Goal: Task Accomplishment & Management: Complete application form

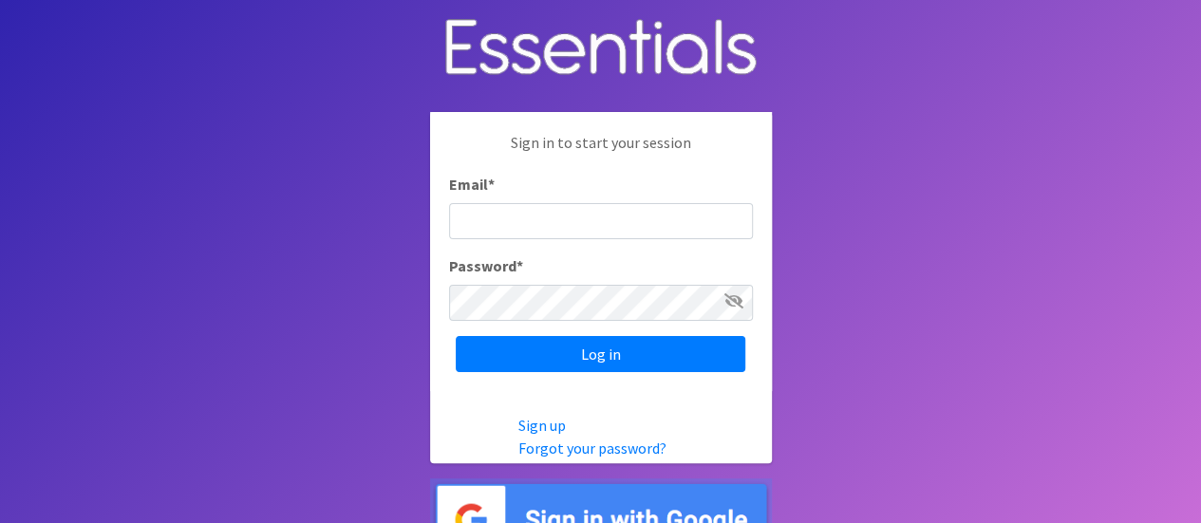
click at [509, 231] on input "Email *" at bounding box center [601, 221] width 304 height 36
click at [635, 212] on input "Email *" at bounding box center [601, 221] width 304 height 36
type input "[EMAIL_ADDRESS][DOMAIN_NAME]"
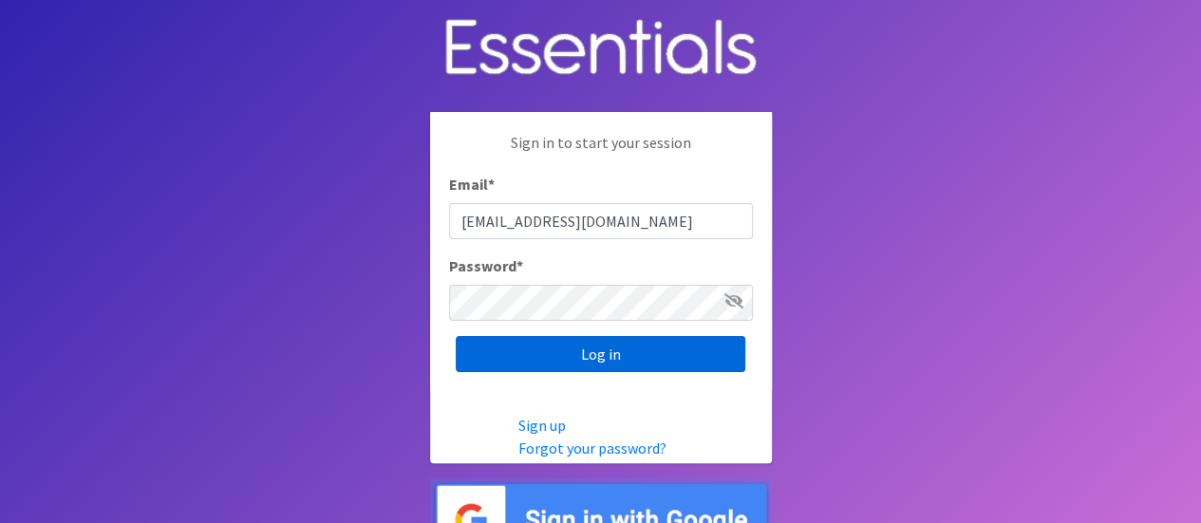
click at [640, 350] on input "Log in" at bounding box center [601, 354] width 290 height 36
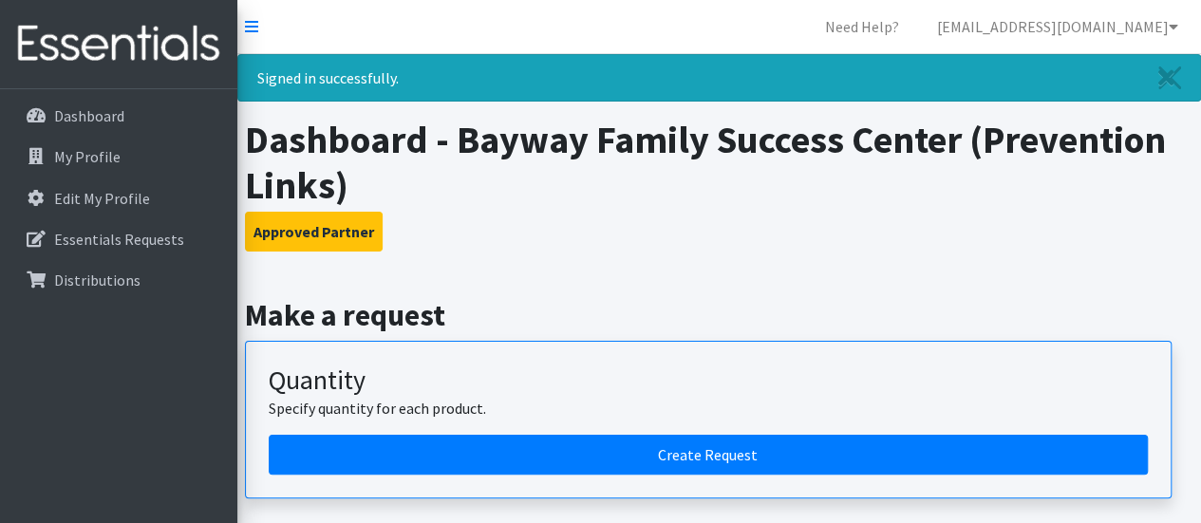
click at [560, 206] on h1 "Dashboard - Bayway Family Success Center (Prevention Links)" at bounding box center [719, 162] width 949 height 91
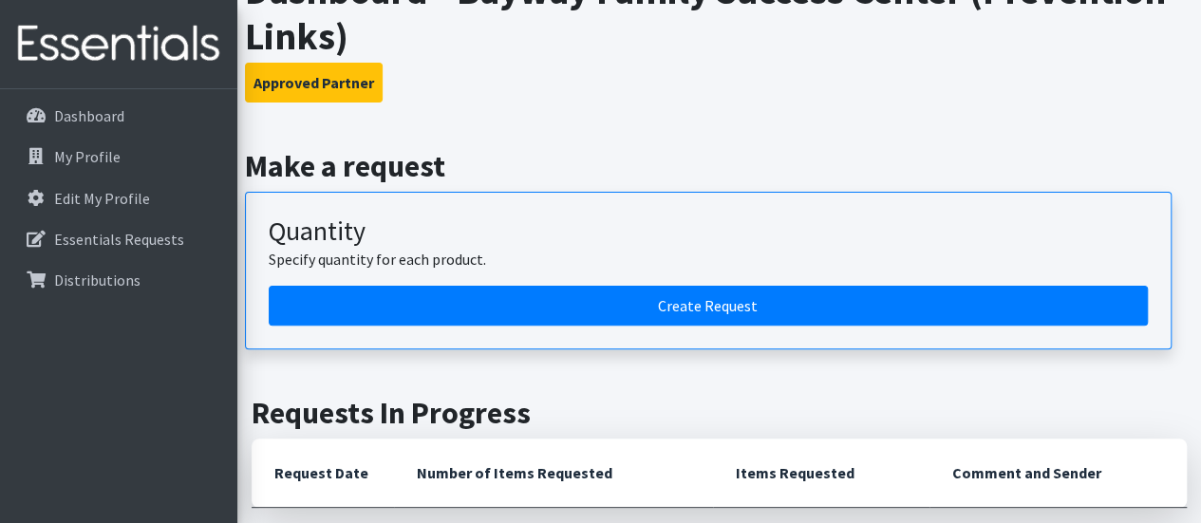
scroll to position [152, 0]
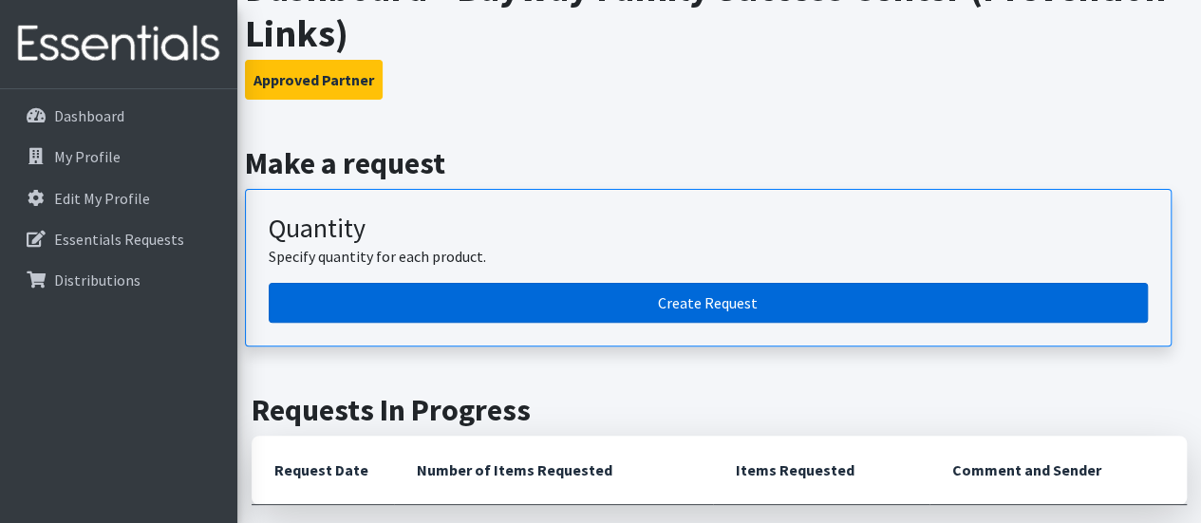
click at [609, 315] on link "Create Request" at bounding box center [708, 303] width 879 height 40
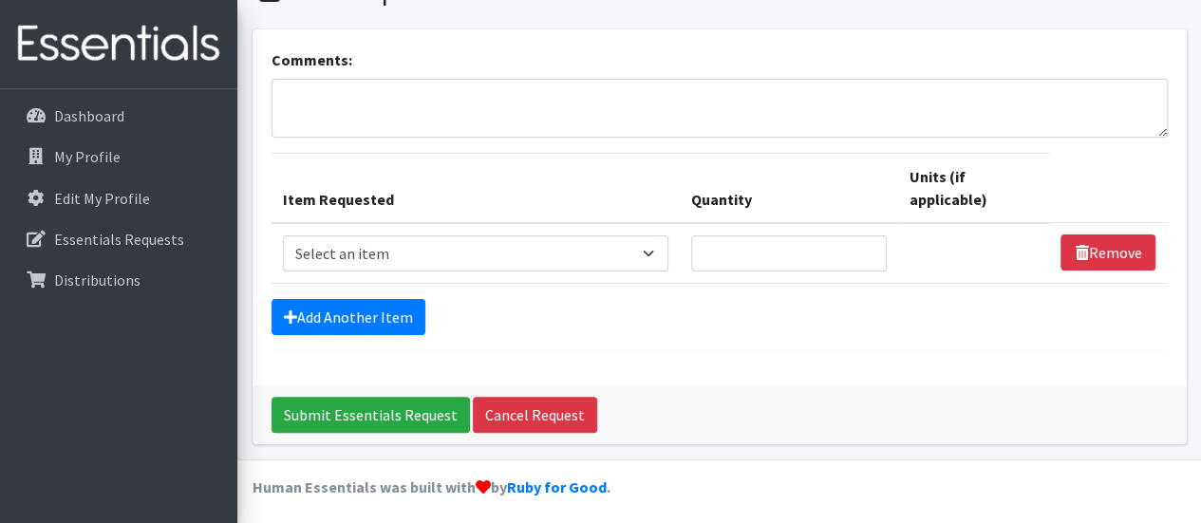
scroll to position [98, 0]
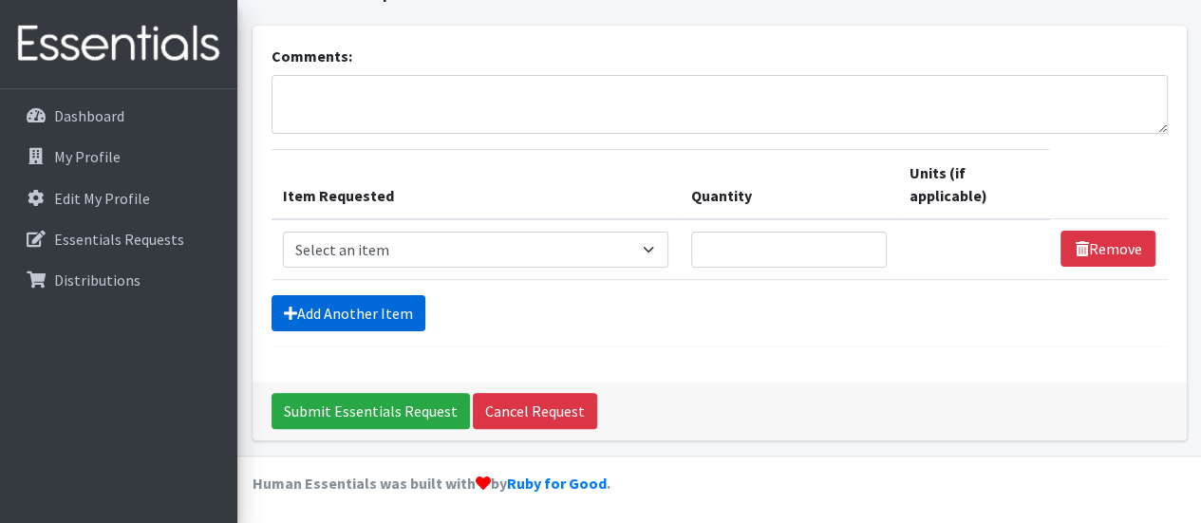
click at [330, 307] on link "Add Another Item" at bounding box center [349, 313] width 154 height 36
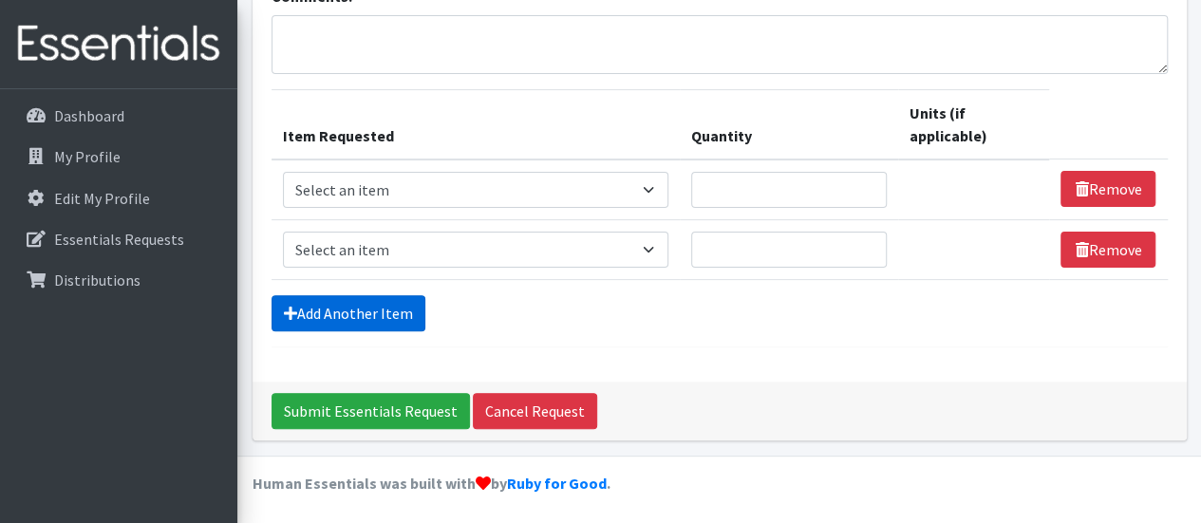
click at [330, 307] on link "Add Another Item" at bounding box center [349, 313] width 154 height 36
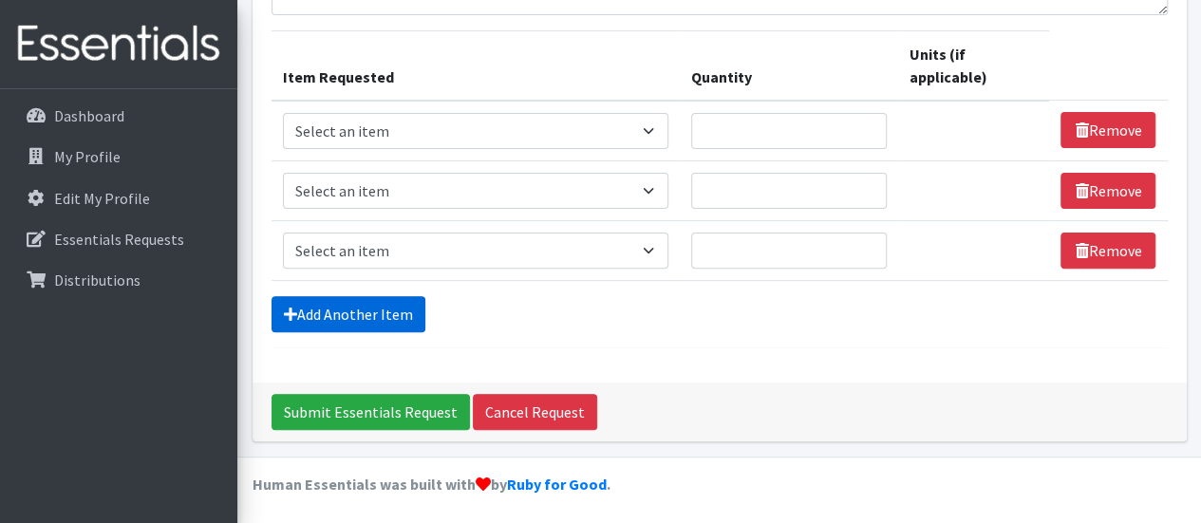
click at [330, 307] on link "Add Another Item" at bounding box center [349, 314] width 154 height 36
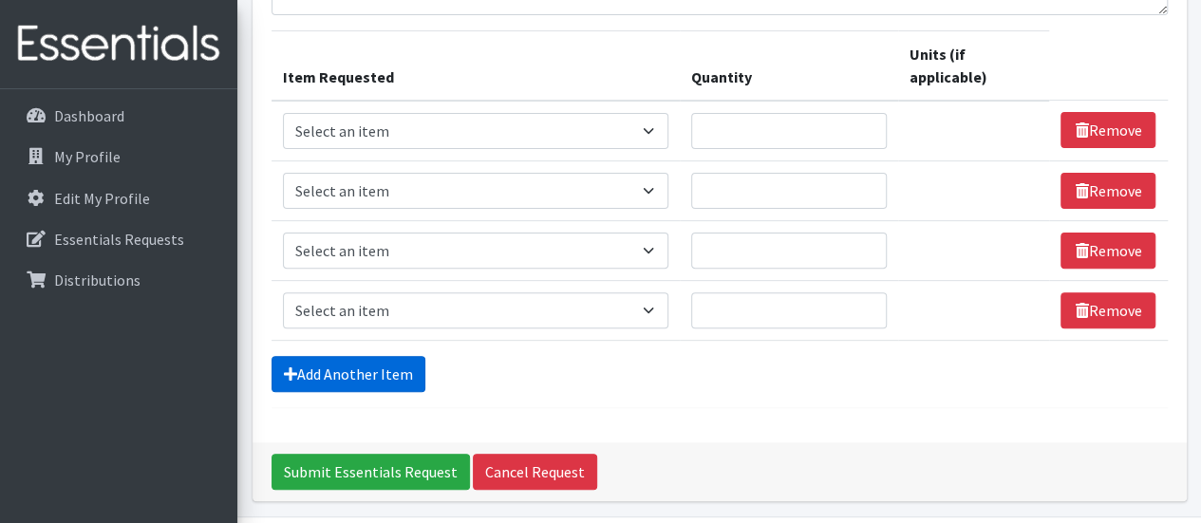
scroll to position [276, 0]
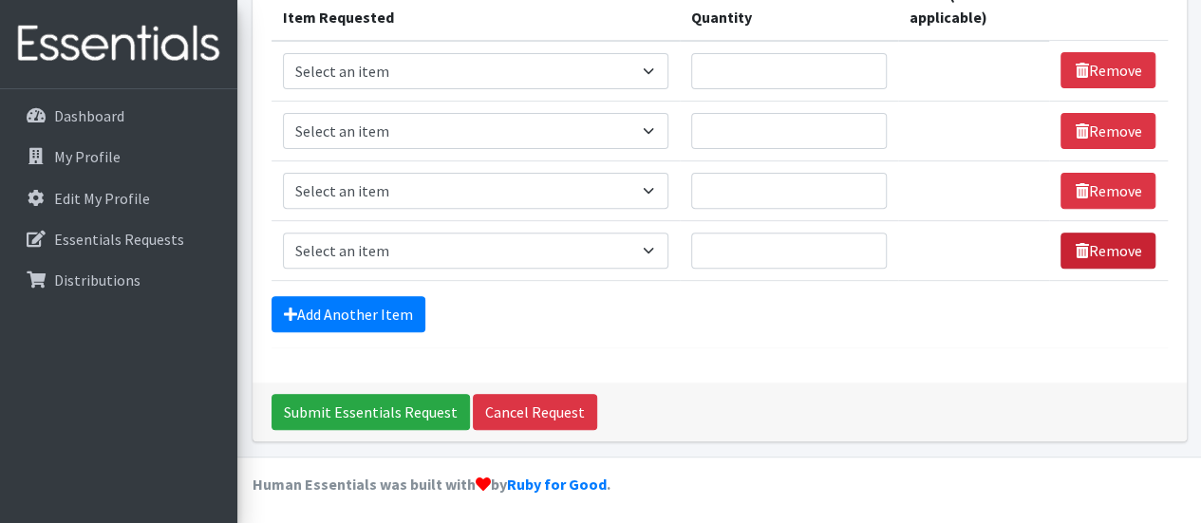
click at [1131, 255] on link "Remove" at bounding box center [1108, 251] width 95 height 36
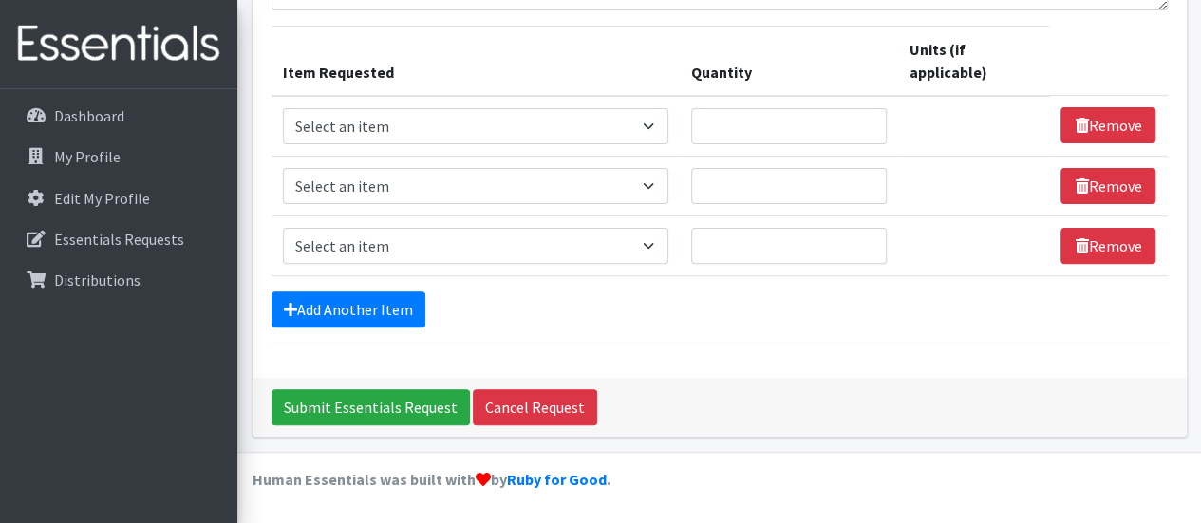
scroll to position [216, 0]
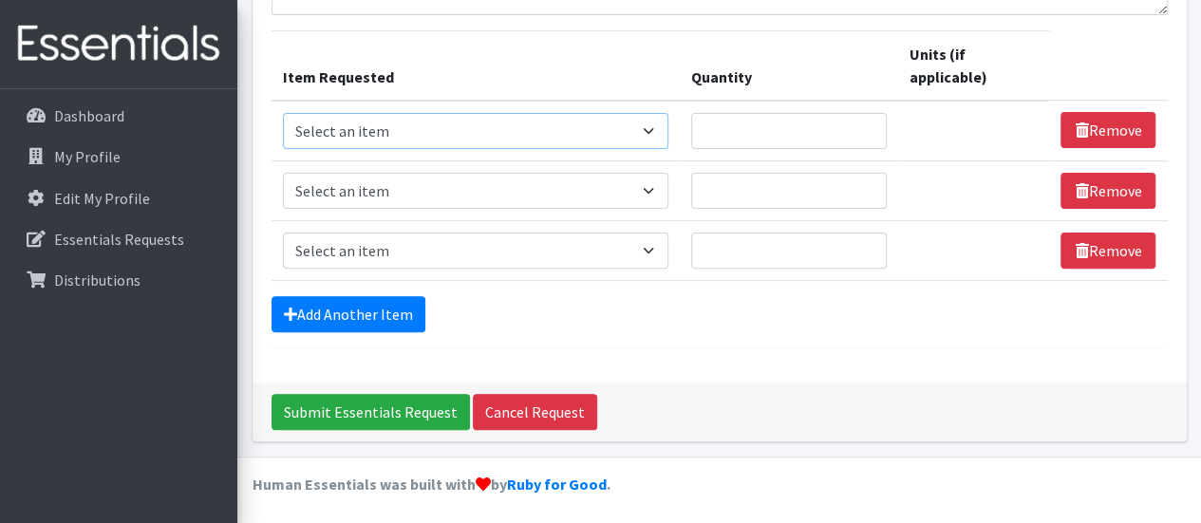
click at [611, 132] on select "Select an item # of Children this order will serve # of Individuals Living in H…" at bounding box center [476, 131] width 386 height 36
select select "13431"
click at [283, 113] on select "Select an item # of Children this order will serve # of Individuals Living in H…" at bounding box center [476, 131] width 386 height 36
click at [549, 180] on select "Select an item # of Children this order will serve # of Individuals Living in H…" at bounding box center [476, 191] width 386 height 36
select select "6076"
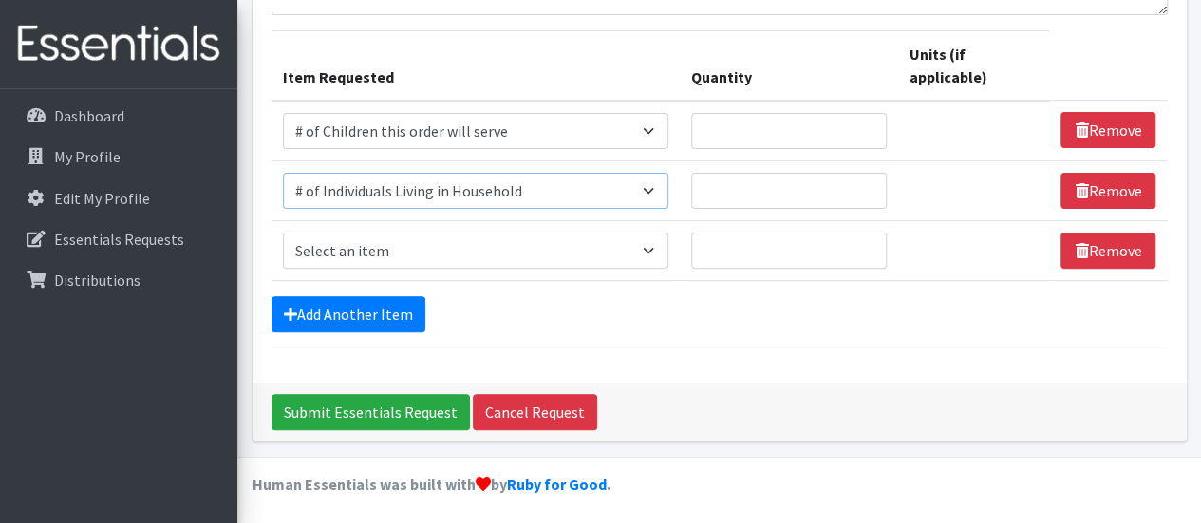
click at [283, 173] on select "Select an item # of Children this order will serve # of Individuals Living in H…" at bounding box center [476, 191] width 386 height 36
click at [520, 251] on select "Select an item # of Children this order will serve # of Individuals Living in H…" at bounding box center [476, 251] width 386 height 36
select select "1964"
click at [283, 233] on select "Select an item # of Children this order will serve # of Individuals Living in H…" at bounding box center [476, 251] width 386 height 36
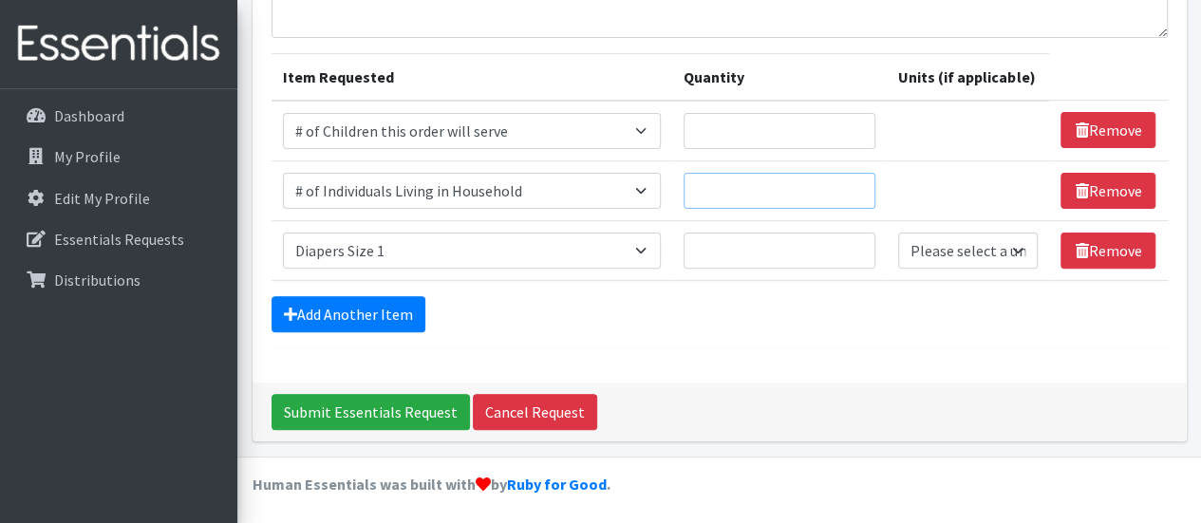
click at [733, 199] on input "Quantity" at bounding box center [780, 191] width 192 height 36
click at [713, 253] on input "Quantity" at bounding box center [780, 251] width 192 height 36
click at [959, 250] on select "Please select a unit units Packs" at bounding box center [968, 251] width 140 height 36
select select "Pack"
click at [899, 233] on select "Please select a unit units Packs" at bounding box center [968, 251] width 140 height 36
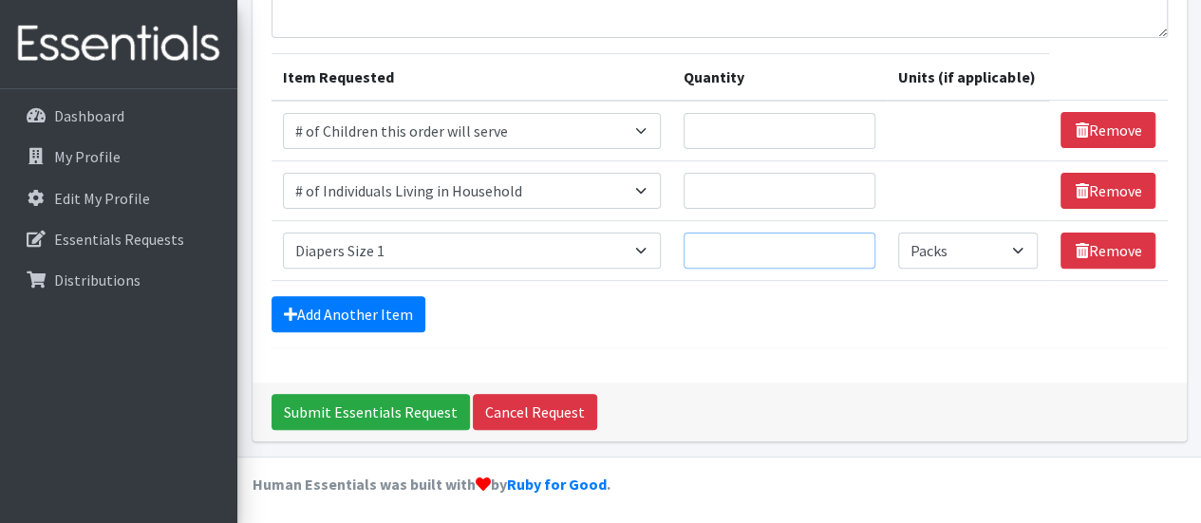
click at [779, 246] on input "Quantity" at bounding box center [780, 251] width 192 height 36
type input "1"
type input "20"
click at [750, 203] on input "Quantity" at bounding box center [780, 191] width 192 height 36
click at [729, 134] on input "Quantity" at bounding box center [780, 131] width 192 height 36
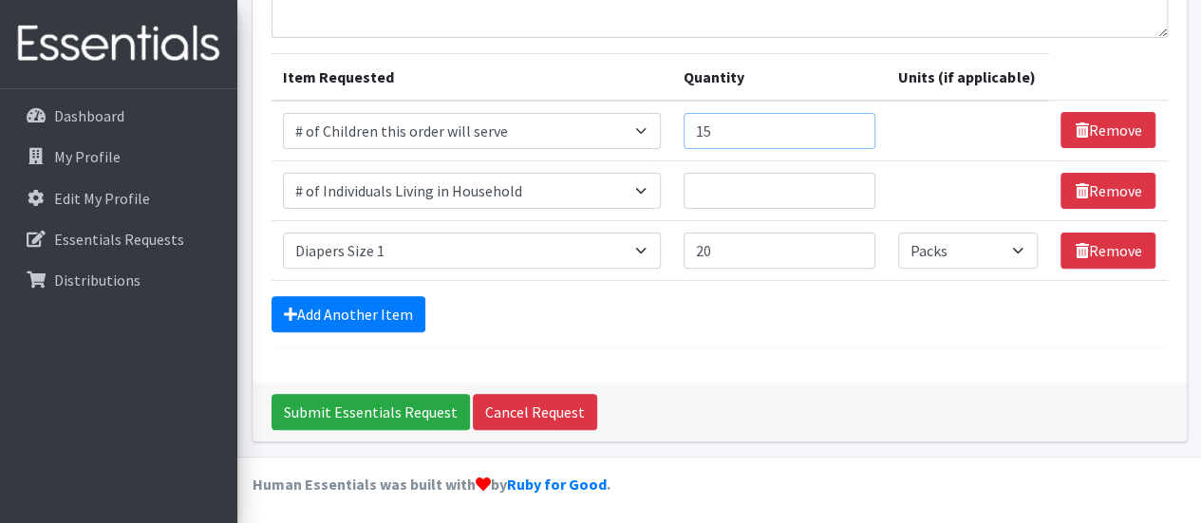
type input "15"
click at [712, 181] on input "Quantity" at bounding box center [780, 191] width 192 height 36
click at [718, 190] on input "Quantity" at bounding box center [780, 191] width 192 height 36
type input "47"
click at [361, 306] on link "Add Another Item" at bounding box center [349, 314] width 154 height 36
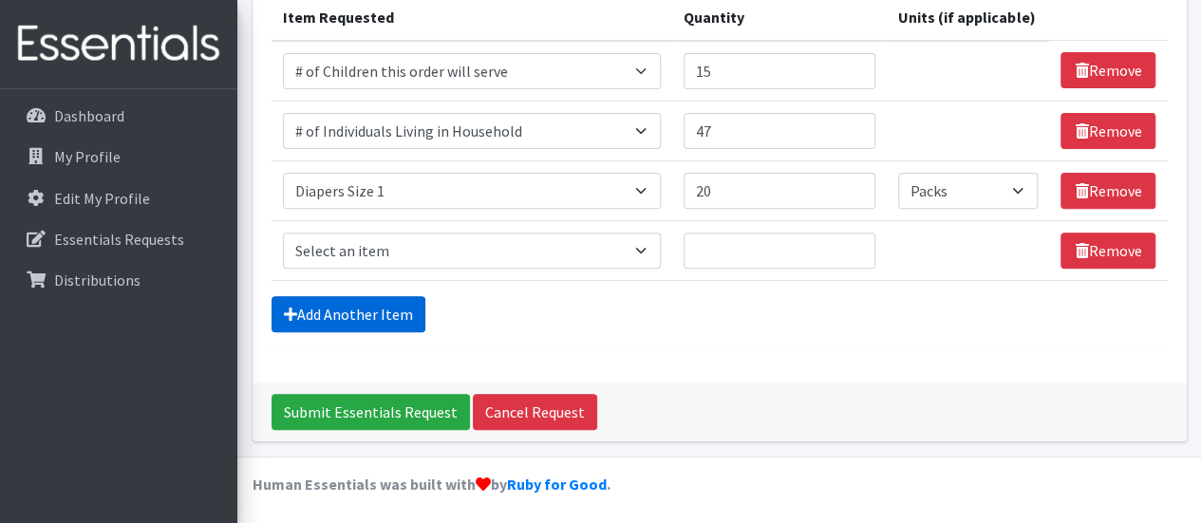
click at [361, 306] on link "Add Another Item" at bounding box center [349, 314] width 154 height 36
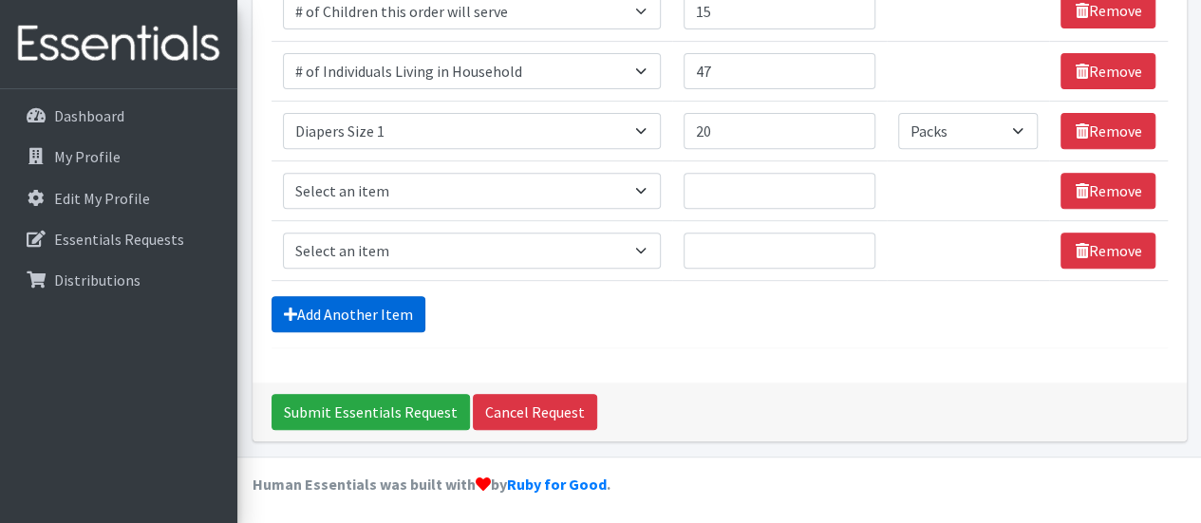
click at [361, 306] on link "Add Another Item" at bounding box center [349, 314] width 154 height 36
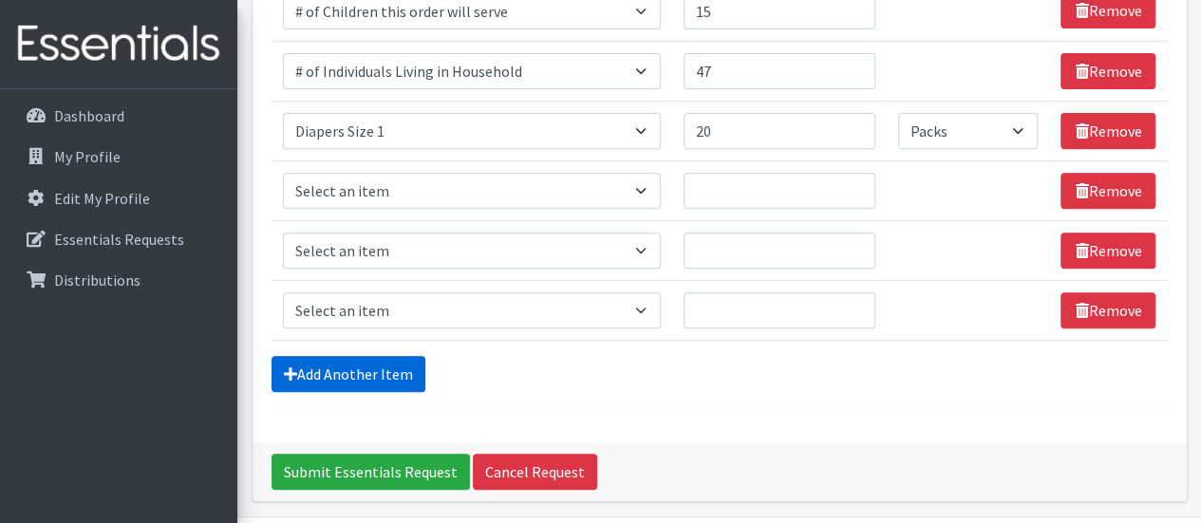
scroll to position [372, 0]
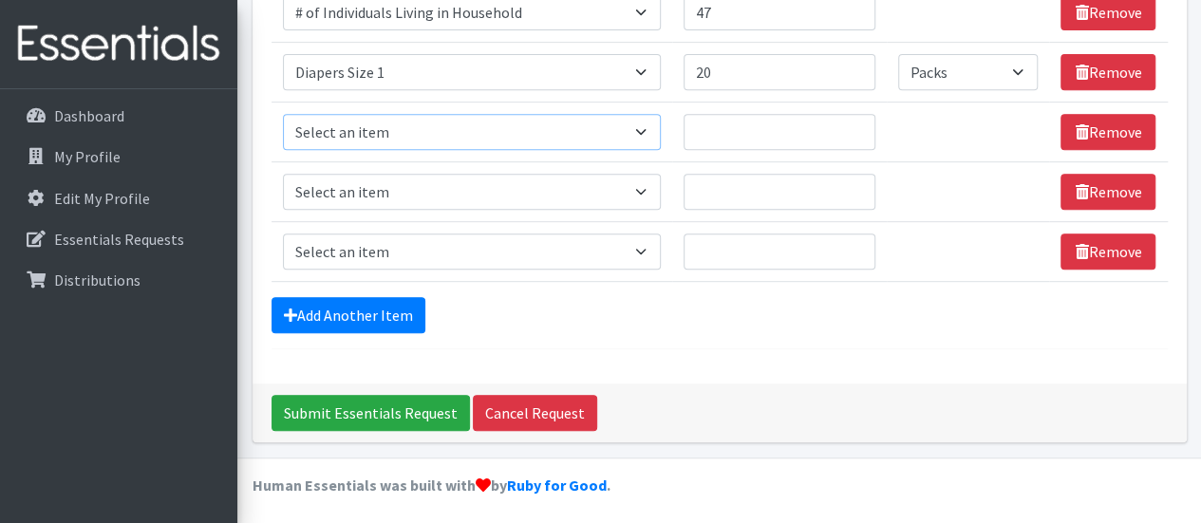
click at [543, 125] on select "Select an item # of Children this order will serve # of Individuals Living in H…" at bounding box center [472, 132] width 379 height 36
select select "6076"
click at [283, 114] on select "Select an item # of Children this order will serve # of Individuals Living in H…" at bounding box center [472, 132] width 379 height 36
click at [464, 181] on select "Select an item # of Children this order will serve # of Individuals Living in H…" at bounding box center [472, 192] width 379 height 36
select select "13431"
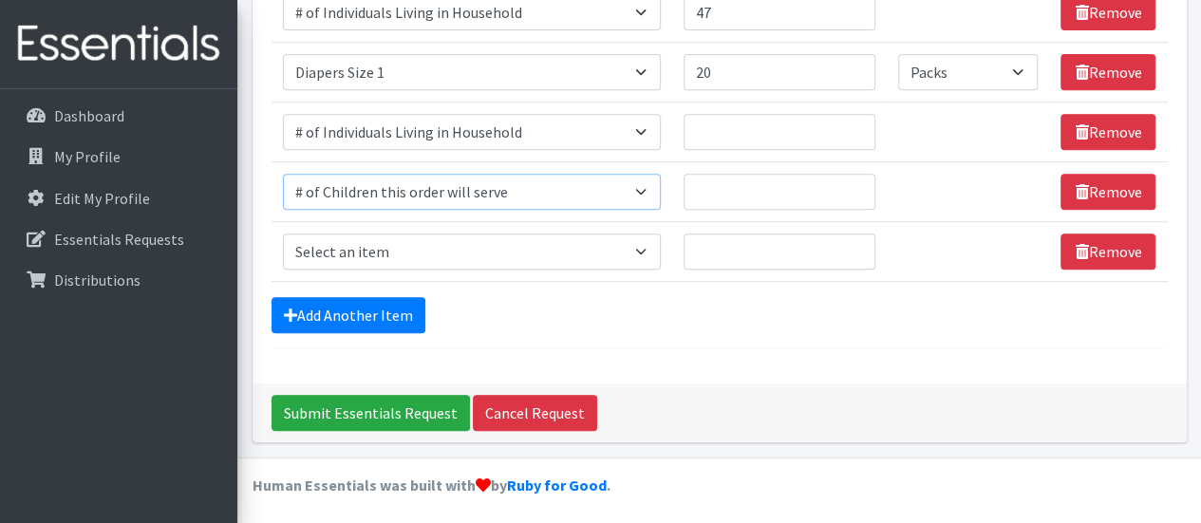
click at [283, 174] on select "Select an item # of Children this order will serve # of Individuals Living in H…" at bounding box center [472, 192] width 379 height 36
click at [587, 251] on select "Select an item # of Children this order will serve # of Individuals Living in H…" at bounding box center [472, 252] width 379 height 36
select select "1965"
click at [283, 234] on select "Select an item # of Children this order will serve # of Individuals Living in H…" at bounding box center [472, 252] width 379 height 36
click at [963, 251] on select "Please select a unit units Packs" at bounding box center [968, 252] width 140 height 36
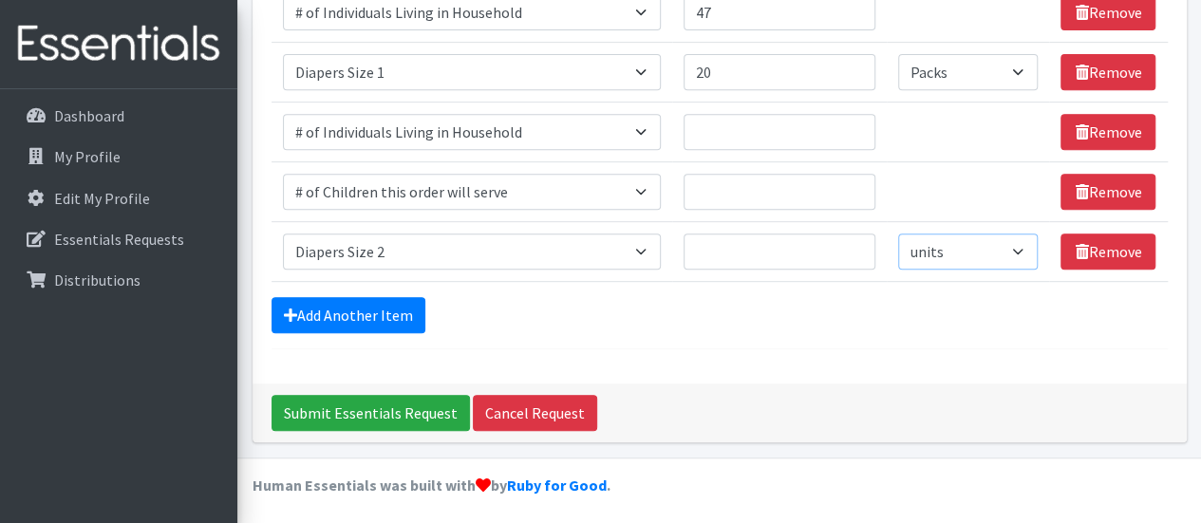
click at [899, 234] on select "Please select a unit units Packs" at bounding box center [968, 252] width 140 height 36
click at [993, 244] on select "Please select a unit units Packs" at bounding box center [968, 252] width 140 height 36
click at [783, 253] on input "Quantity" at bounding box center [780, 252] width 192 height 36
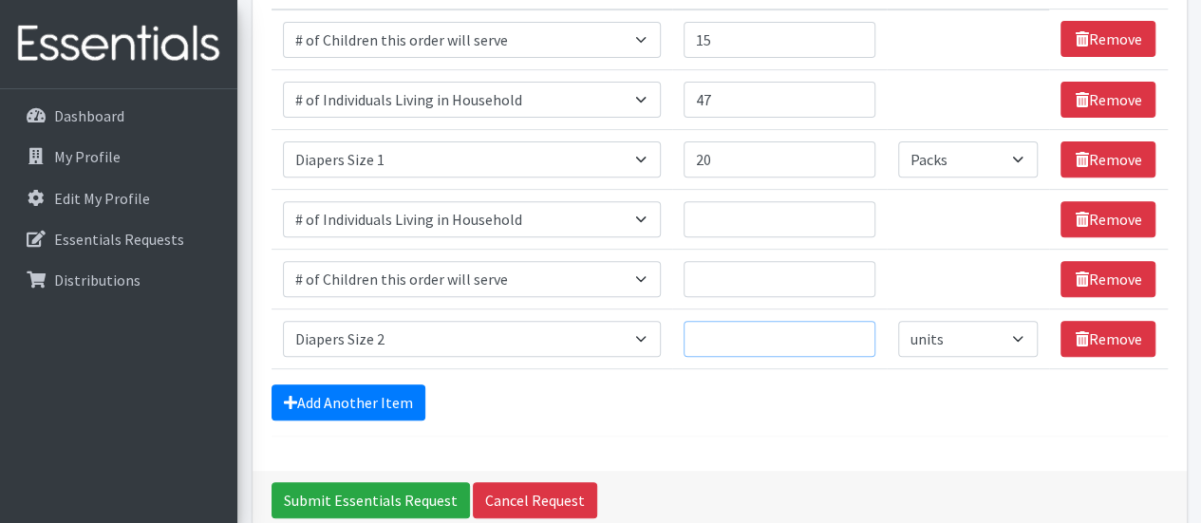
scroll to position [281, 0]
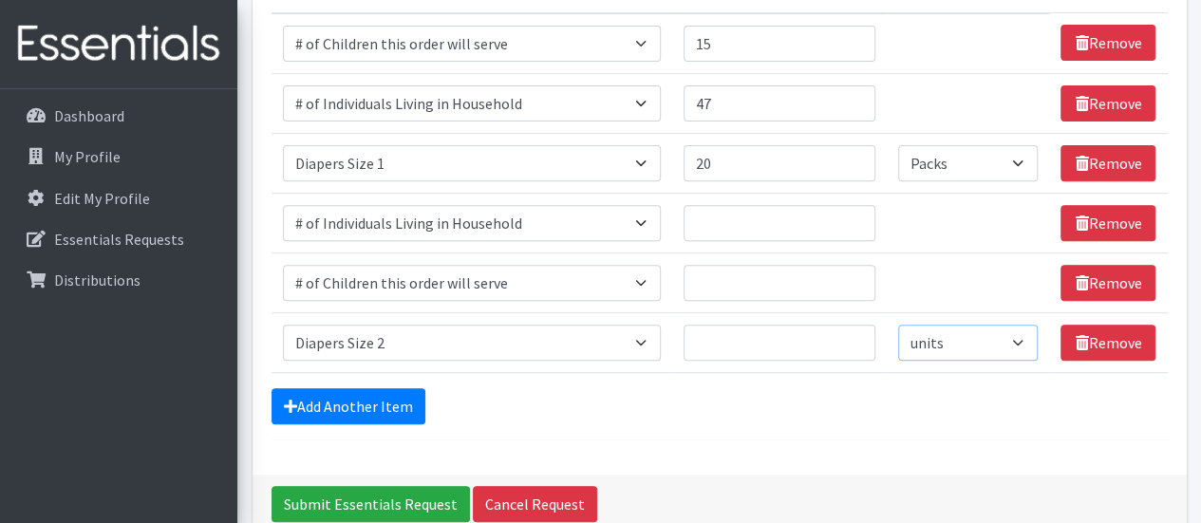
click at [929, 350] on select "Please select a unit units Packs" at bounding box center [968, 343] width 140 height 36
select select "Pack"
click at [899, 325] on select "Please select a unit units Packs" at bounding box center [968, 343] width 140 height 36
click at [924, 355] on select "Please select a unit units Packs" at bounding box center [968, 343] width 140 height 36
click at [899, 325] on select "Please select a unit units Packs" at bounding box center [968, 343] width 140 height 36
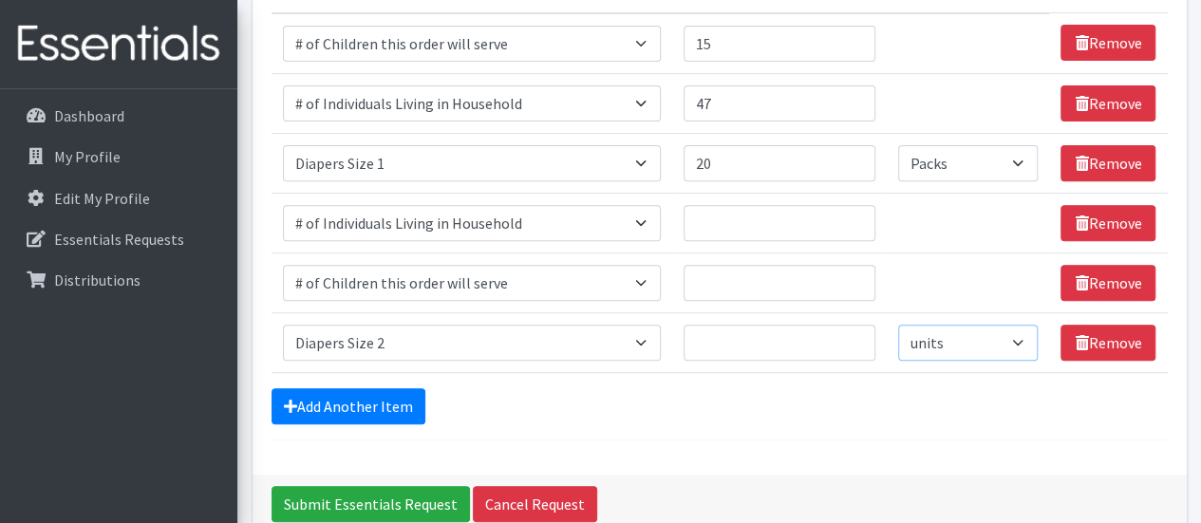
click at [954, 331] on select "Please select a unit units Packs" at bounding box center [968, 343] width 140 height 36
select select "Pack"
click at [899, 325] on select "Please select a unit units Packs" at bounding box center [968, 343] width 140 height 36
click at [999, 174] on select "Please select a unit units Packs" at bounding box center [968, 163] width 140 height 36
